Goal: Find specific page/section: Find specific page/section

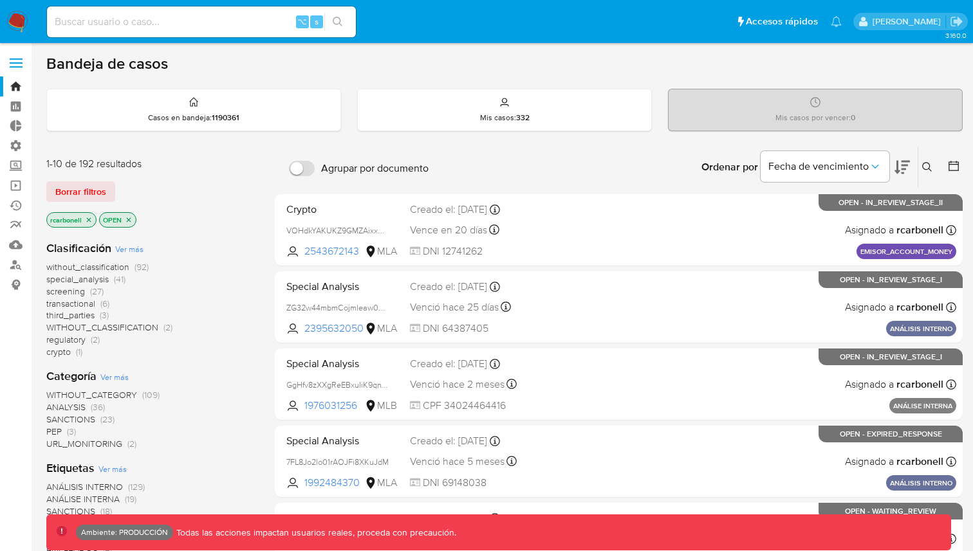
click at [14, 62] on label at bounding box center [16, 63] width 32 height 27
click at [0, 0] on input "checkbox" at bounding box center [0, 0] width 0 height 0
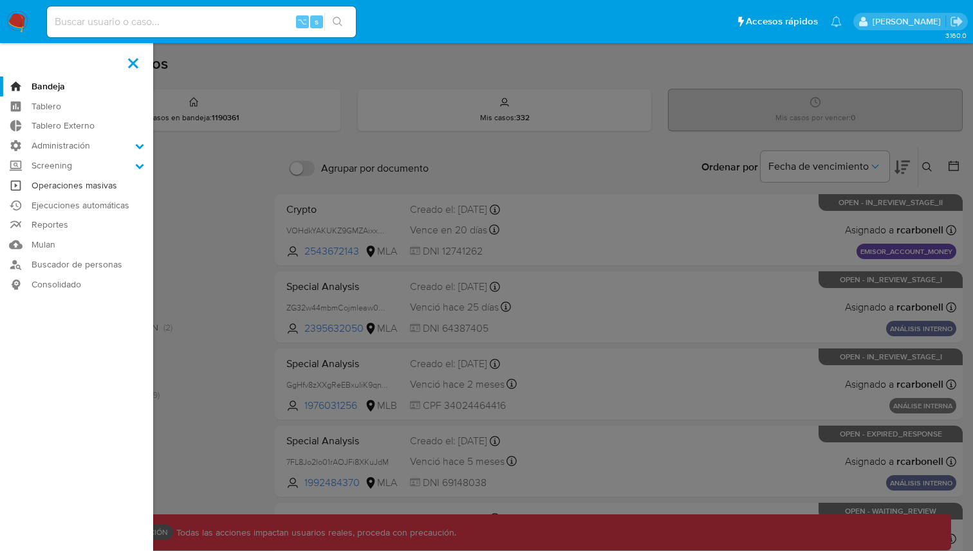
click at [97, 190] on link "Operaciones masivas" at bounding box center [76, 186] width 153 height 20
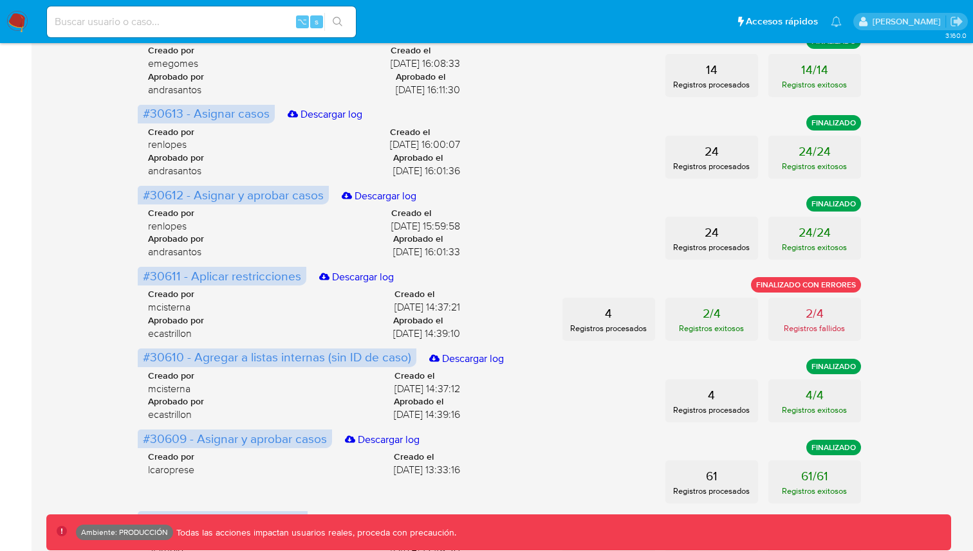
scroll to position [593, 0]
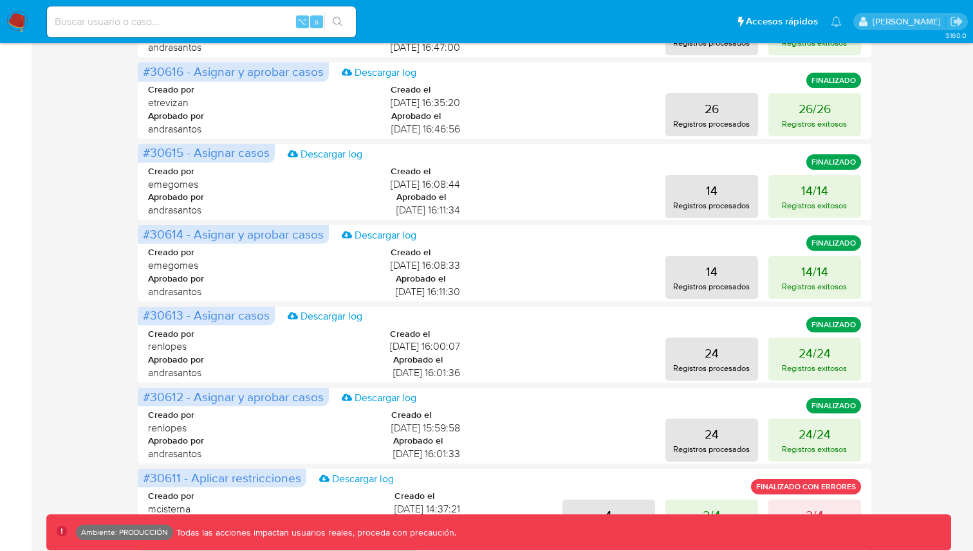
scroll to position [0, 0]
